Goal: Find specific page/section: Locate a particular part of the current website

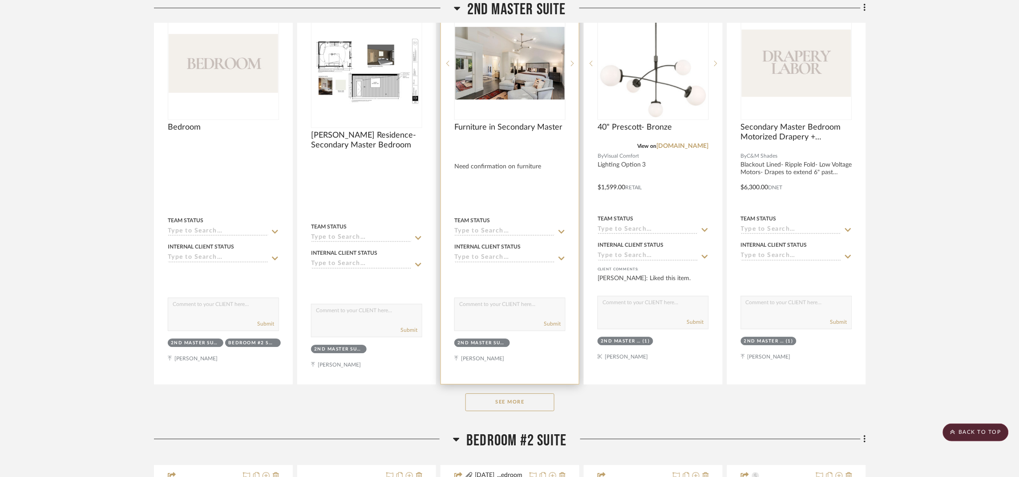
scroll to position [734, 0]
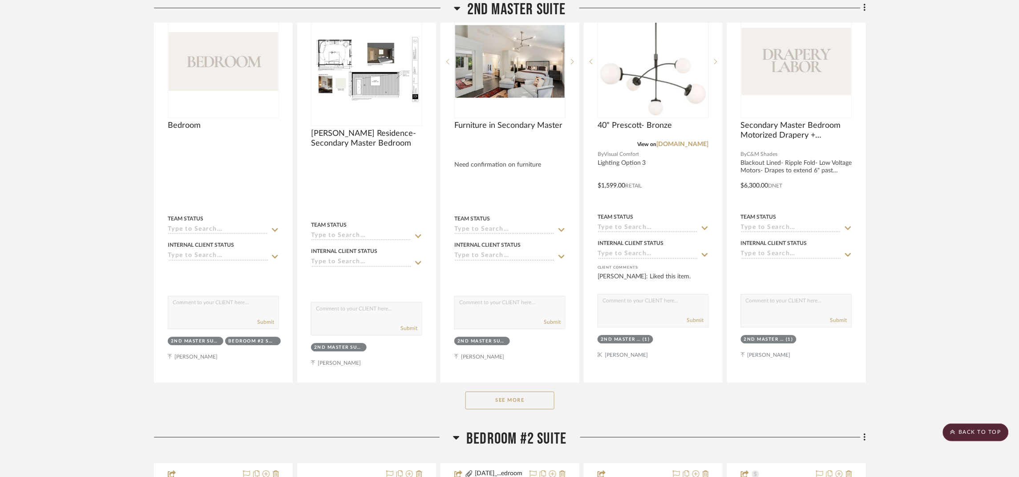
click at [528, 410] on div "See More" at bounding box center [510, 400] width 712 height 36
click at [535, 398] on button "See More" at bounding box center [510, 400] width 89 height 18
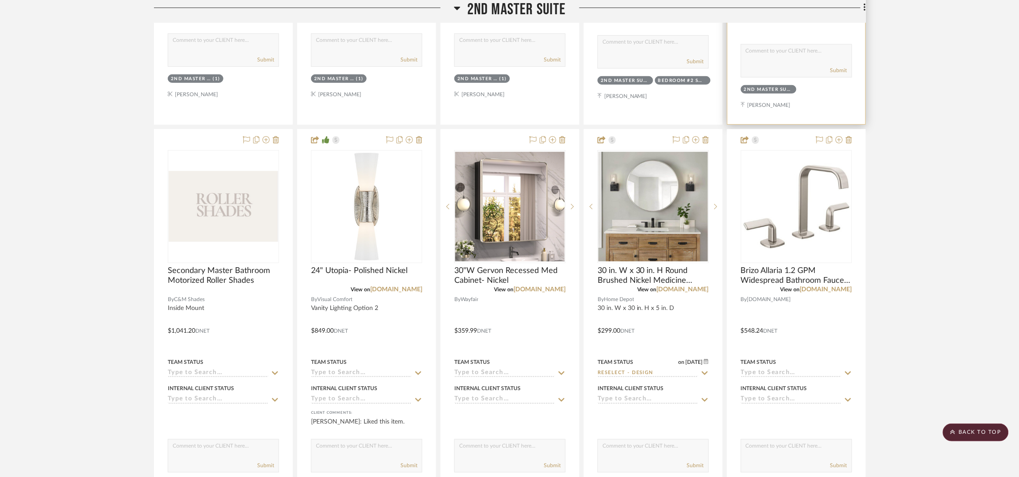
scroll to position [1402, 0]
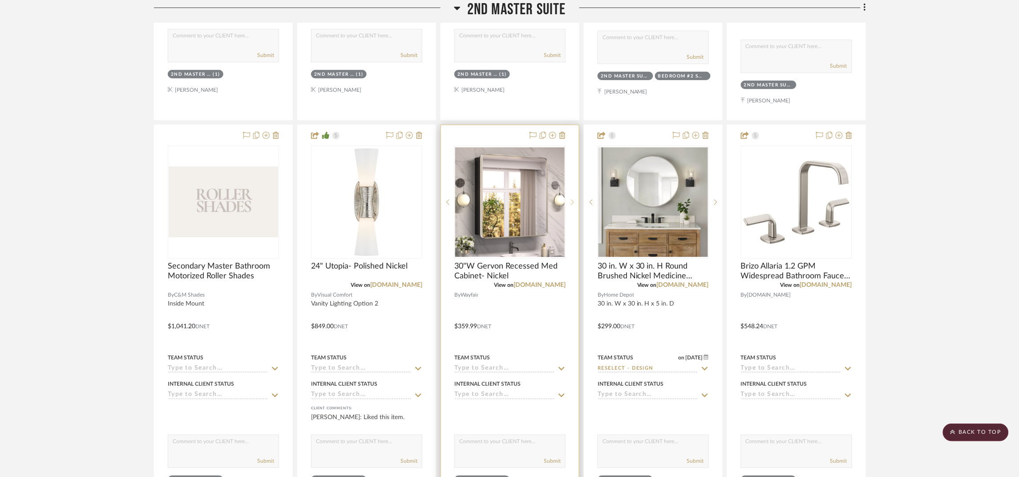
click at [572, 205] on icon at bounding box center [572, 201] width 3 height 5
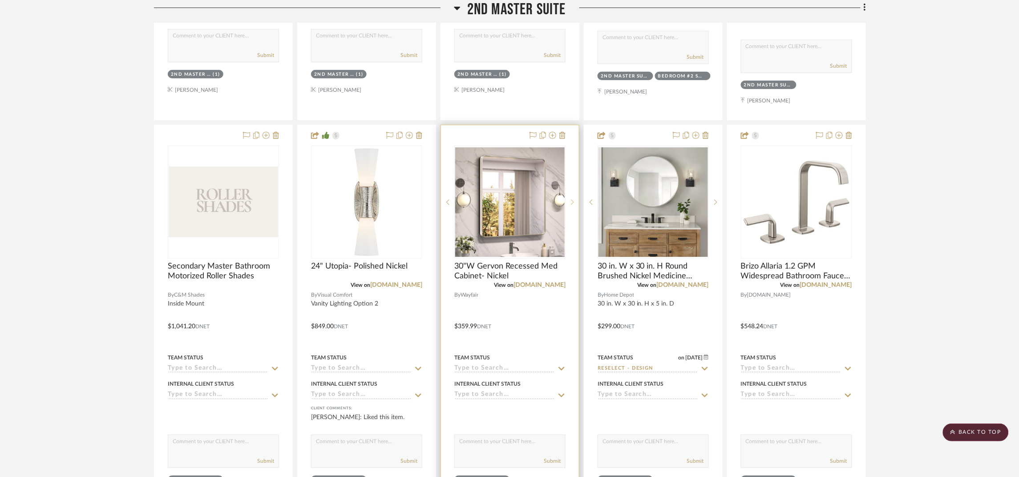
click at [572, 205] on icon at bounding box center [572, 201] width 3 height 5
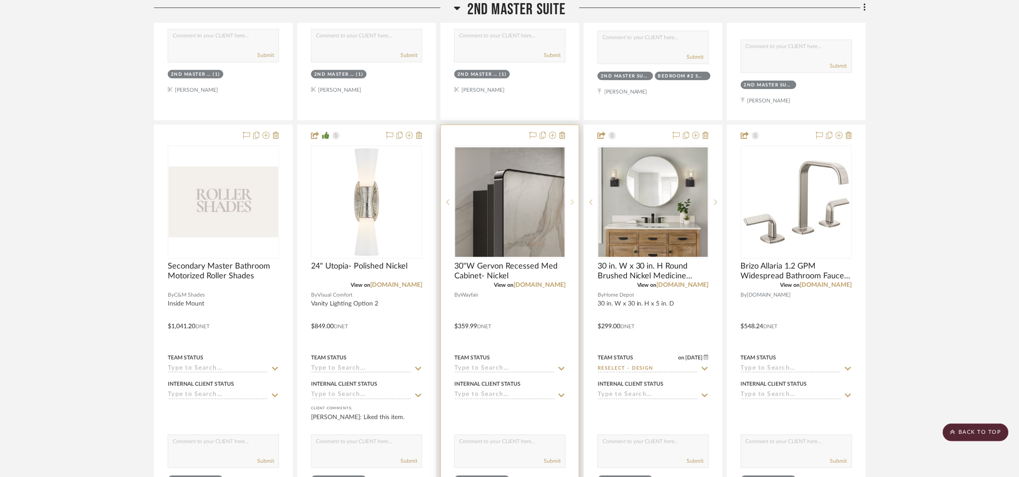
click at [572, 205] on icon at bounding box center [572, 201] width 3 height 5
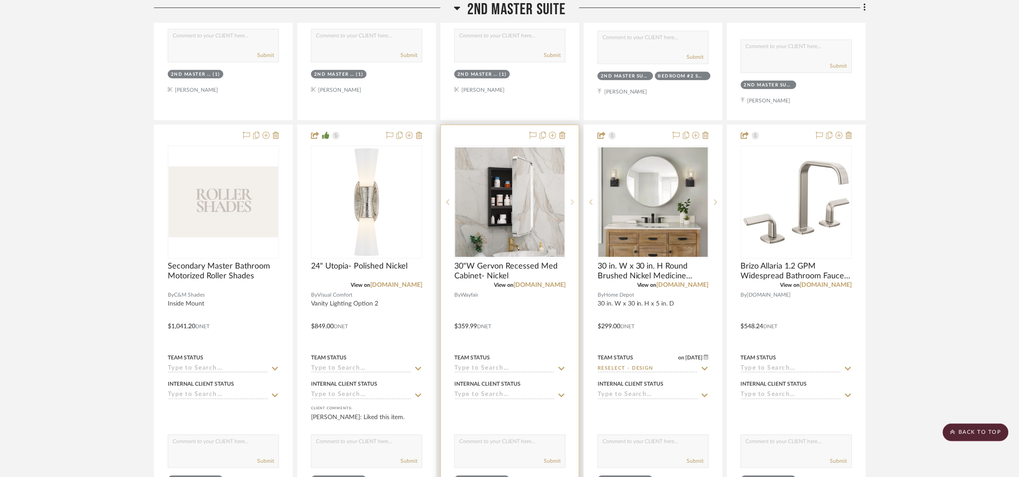
click at [572, 205] on icon at bounding box center [572, 201] width 3 height 5
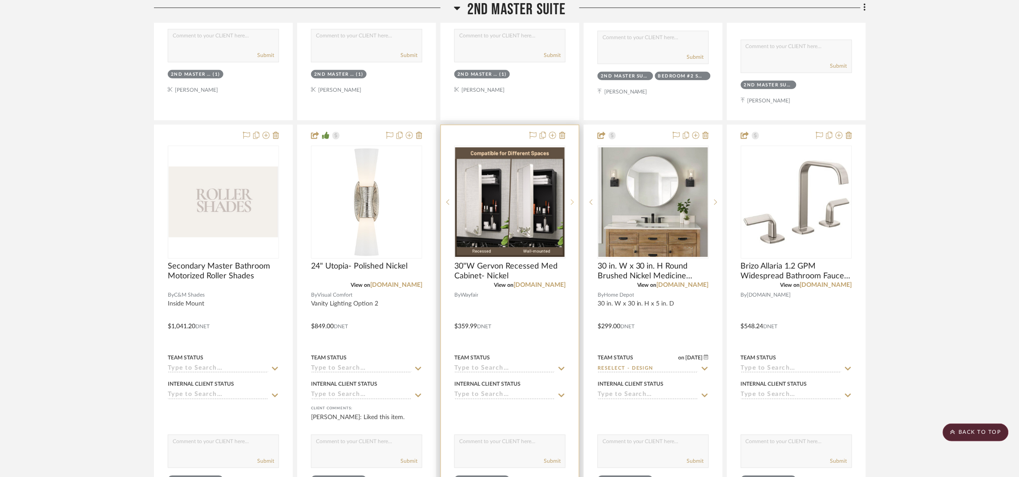
click at [572, 205] on icon at bounding box center [572, 201] width 3 height 5
